Goal: Information Seeking & Learning: Learn about a topic

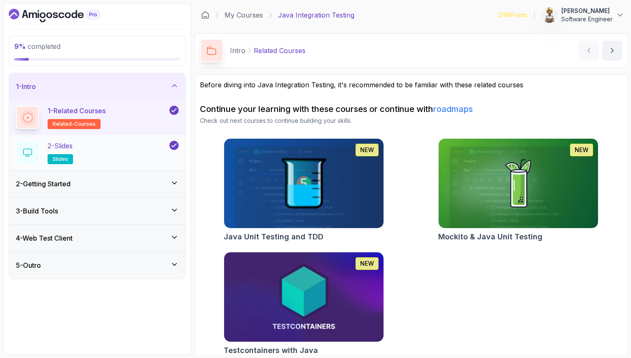
click at [131, 148] on div "2 - Slides slides" at bounding box center [92, 152] width 152 height 23
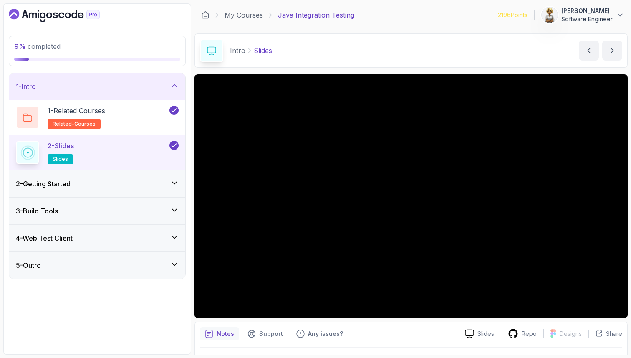
click at [173, 185] on icon at bounding box center [174, 183] width 8 height 8
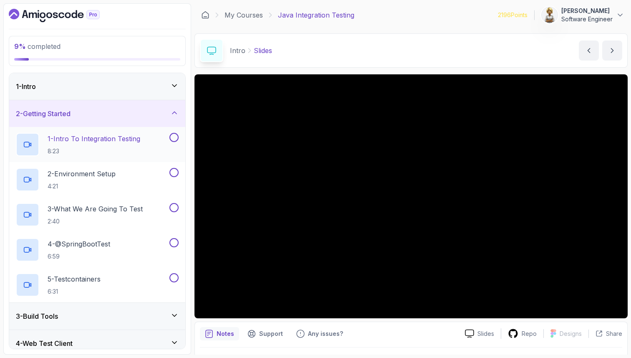
click at [133, 146] on h2 "1 - Intro To Integration Testing 8:23" at bounding box center [94, 145] width 93 height 22
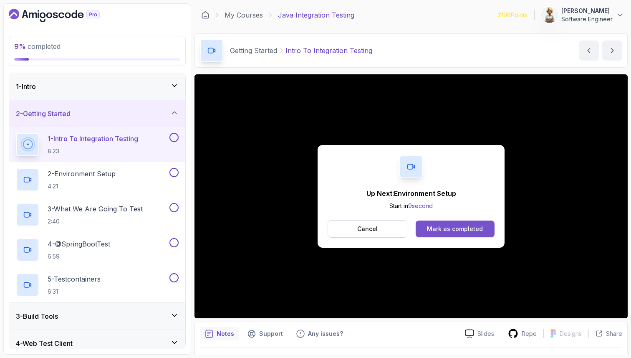
click at [439, 232] on div "Mark as completed" at bounding box center [455, 229] width 56 height 8
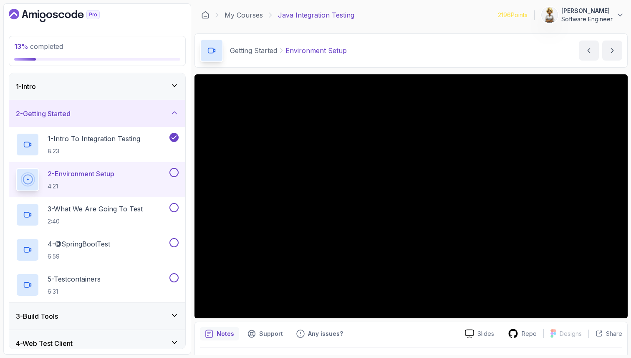
click at [172, 314] on icon at bounding box center [174, 315] width 8 height 8
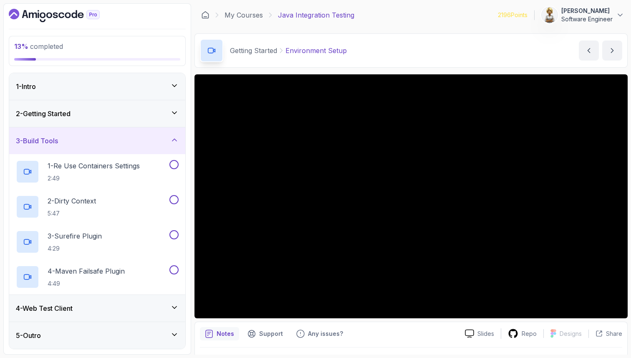
click at [178, 306] on icon at bounding box center [174, 307] width 8 height 8
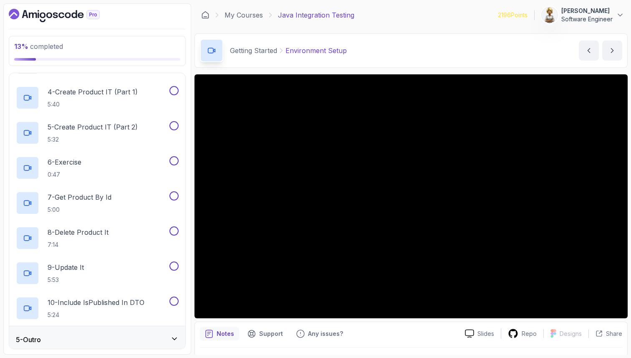
scroll to position [210, 0]
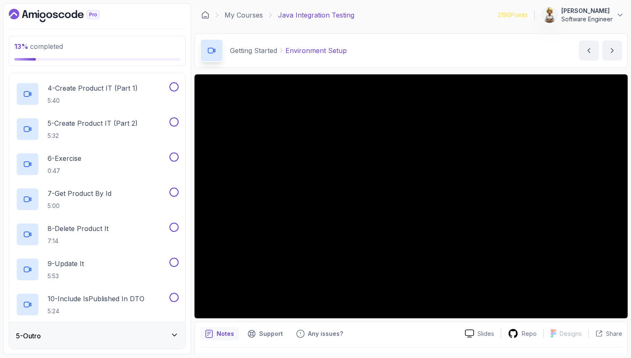
click at [171, 331] on icon at bounding box center [174, 335] width 8 height 8
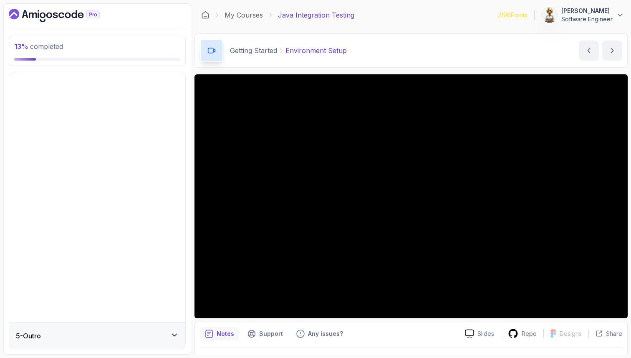
scroll to position [0, 0]
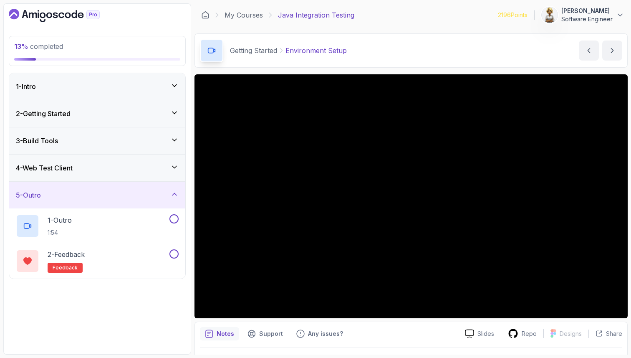
click at [173, 195] on icon at bounding box center [174, 194] width 4 height 2
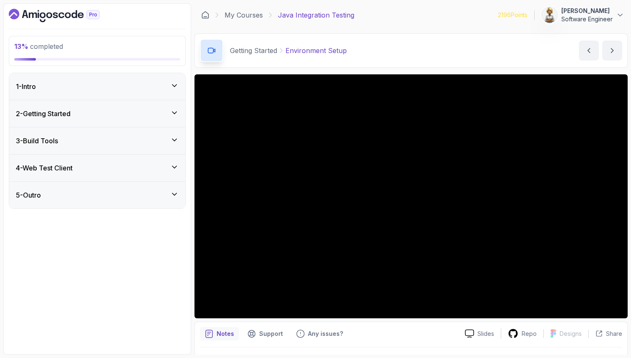
click at [173, 112] on icon at bounding box center [174, 113] width 4 height 2
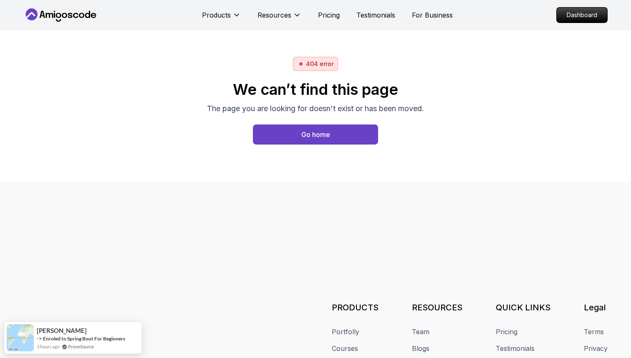
click at [470, 111] on div "404 error We can’t find this page The page you are looking for doesn't exist or…" at bounding box center [315, 106] width 584 height 98
click at [344, 139] on button "Go home" at bounding box center [315, 134] width 125 height 20
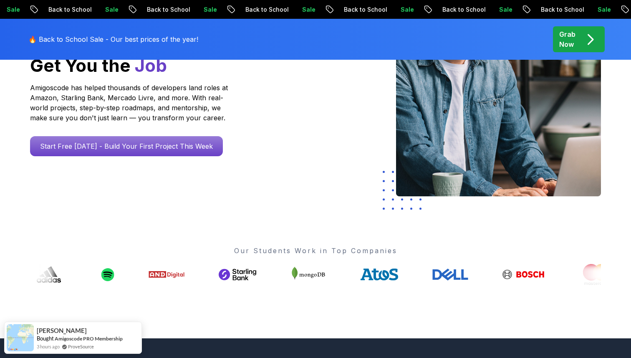
scroll to position [167, 0]
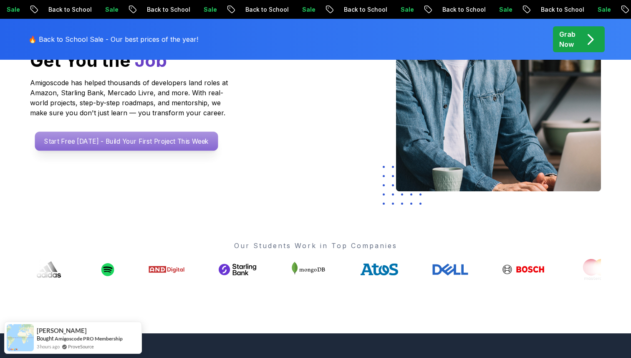
click at [157, 135] on p "Start Free Today - Build Your First Project This Week" at bounding box center [126, 140] width 183 height 19
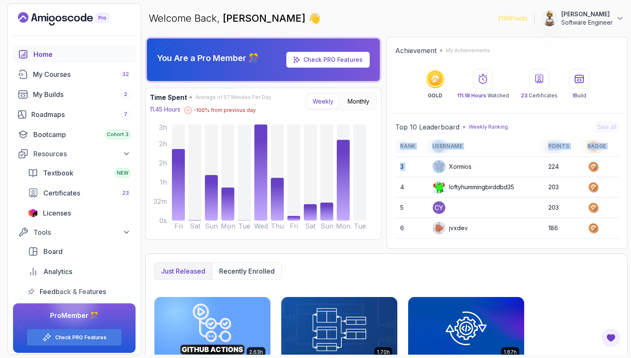
scroll to position [118, 0]
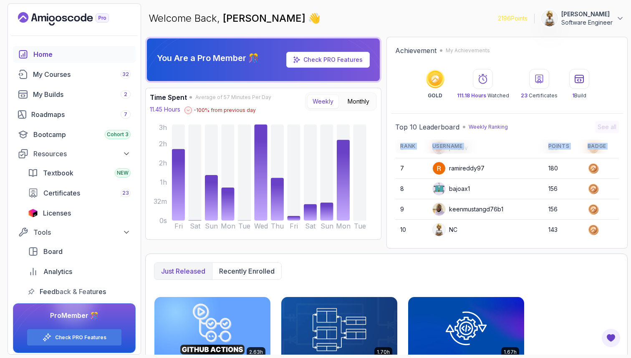
drag, startPoint x: 468, startPoint y: 210, endPoint x: 468, endPoint y: 249, distance: 39.2
click at [468, 250] on div "You Are a Pro Member 🎊 Check PRO Features Time Spent Average of 57 Minutes Per …" at bounding box center [386, 196] width 483 height 318
click at [475, 228] on td "NC" at bounding box center [485, 230] width 116 height 20
